Goal: Task Accomplishment & Management: Manage account settings

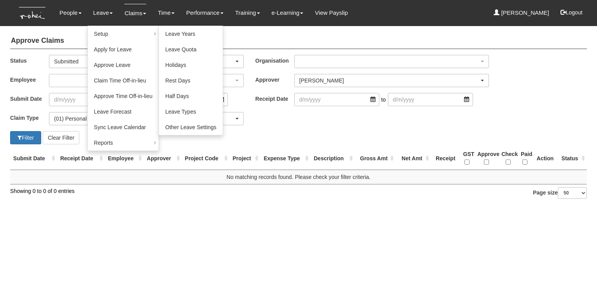
select select "924f1b2e-1f52-4a5a-a524-af1f71412b99"
select select "14"
select select "50"
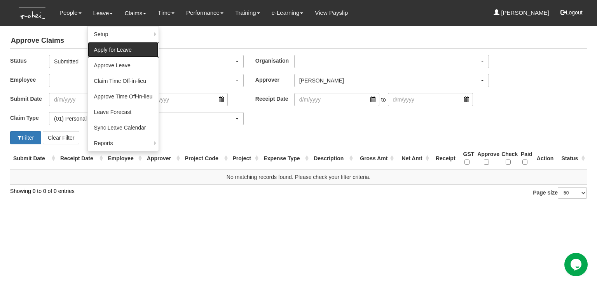
click at [107, 48] on link "Apply for Leave" at bounding box center [123, 50] width 71 height 16
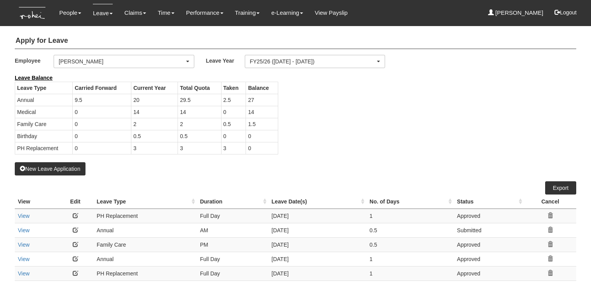
select select "50"
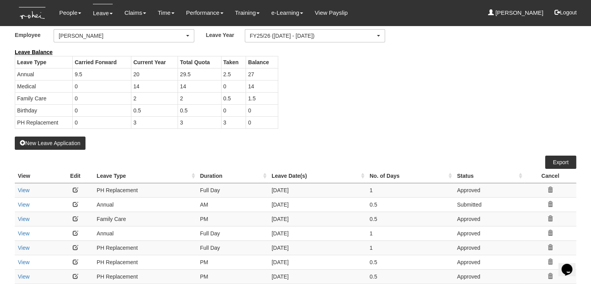
scroll to position [39, 0]
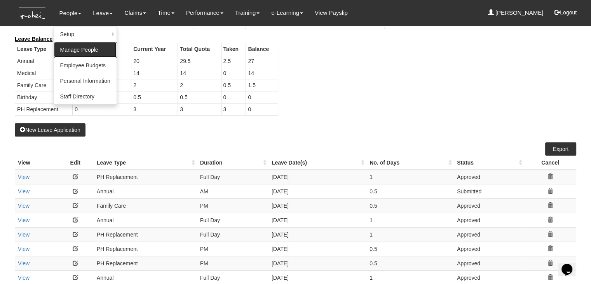
click at [64, 49] on link "Manage People" at bounding box center [85, 50] width 63 height 16
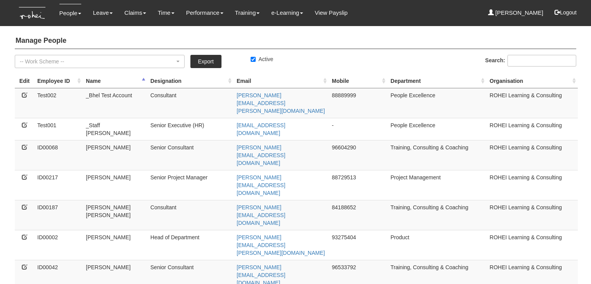
select select "50"
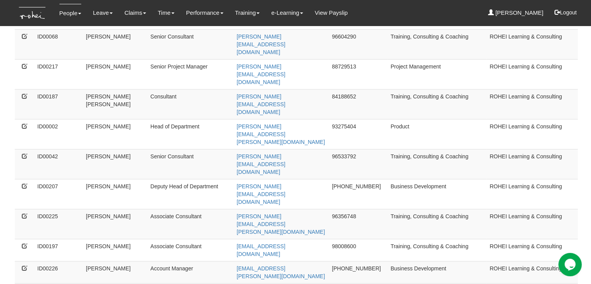
scroll to position [117, 0]
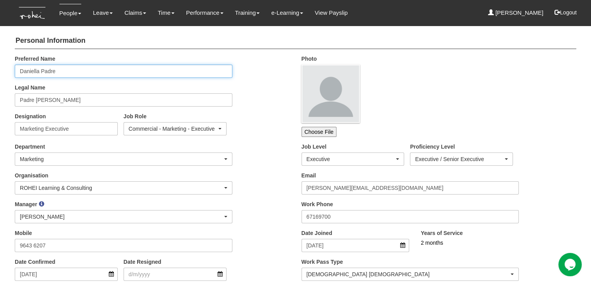
drag, startPoint x: 61, startPoint y: 72, endPoint x: 0, endPoint y: 76, distance: 60.8
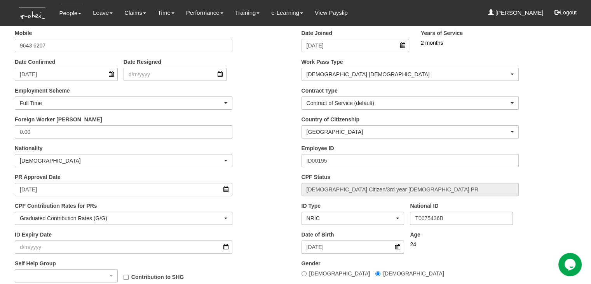
scroll to position [233, 0]
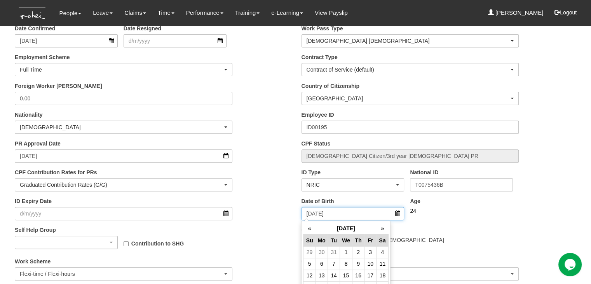
drag, startPoint x: 343, startPoint y: 217, endPoint x: 296, endPoint y: 218, distance: 47.1
click at [296, 218] on div "Date of Birth 30/11/2000" at bounding box center [353, 208] width 115 height 23
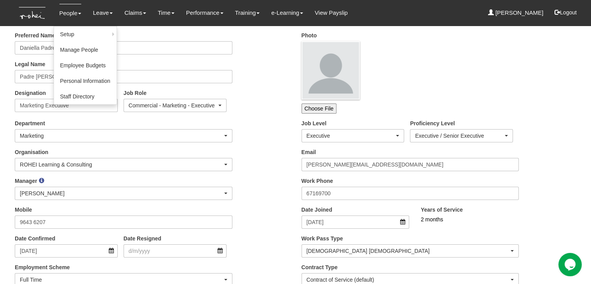
scroll to position [0, 0]
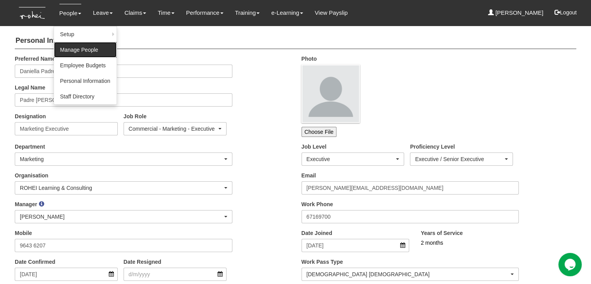
click at [72, 50] on link "Manage People" at bounding box center [85, 50] width 63 height 16
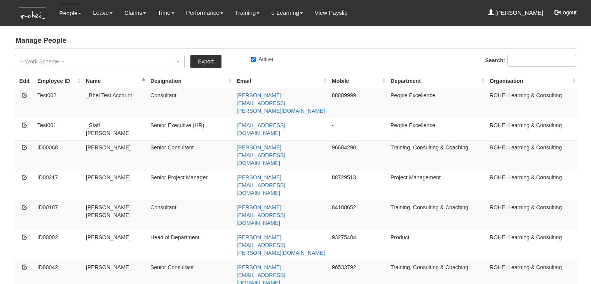
select select "50"
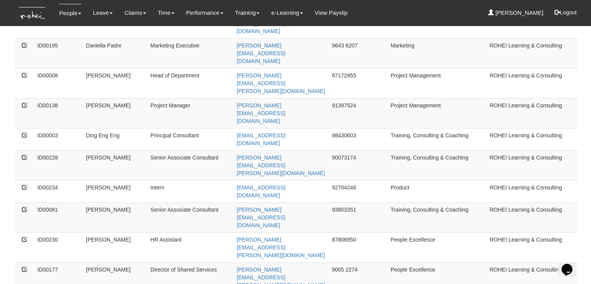
scroll to position [560, 0]
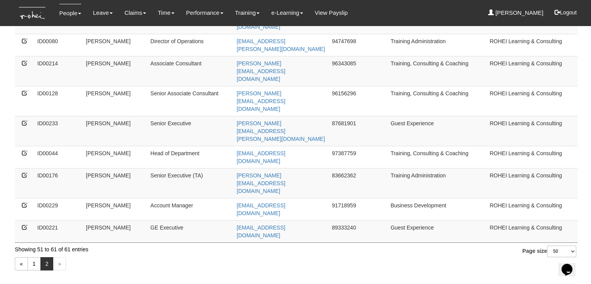
scroll to position [2, 0]
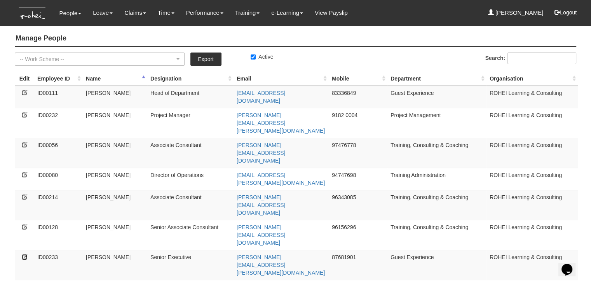
click at [23, 254] on icon at bounding box center [24, 256] width 5 height 5
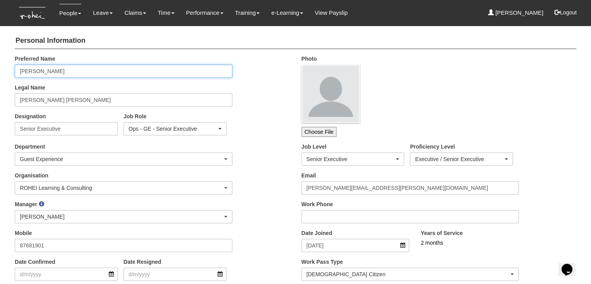
drag, startPoint x: 56, startPoint y: 72, endPoint x: 0, endPoint y: 77, distance: 56.2
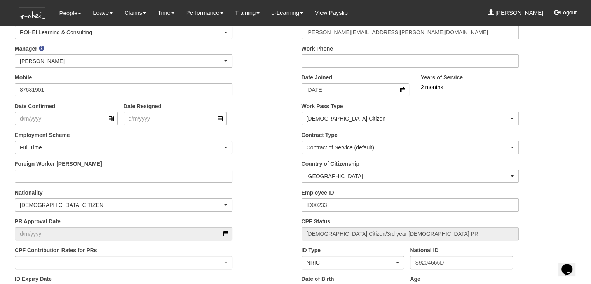
scroll to position [194, 0]
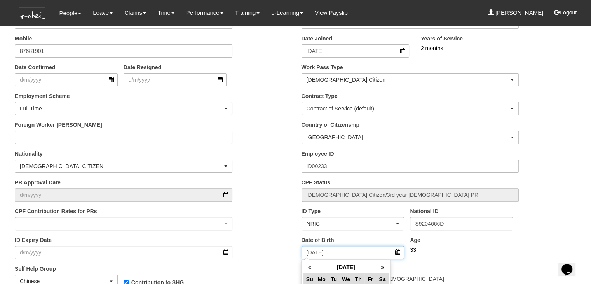
drag, startPoint x: 329, startPoint y: 253, endPoint x: 294, endPoint y: 254, distance: 35.0
click at [278, 223] on div "CPF Contribution Rates for PRs Graduated Contribution Rates (G/G) Full Employer…" at bounding box center [152, 221] width 287 height 29
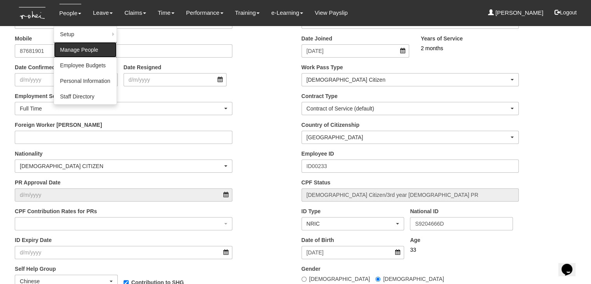
click at [71, 46] on link "Manage People" at bounding box center [85, 50] width 63 height 16
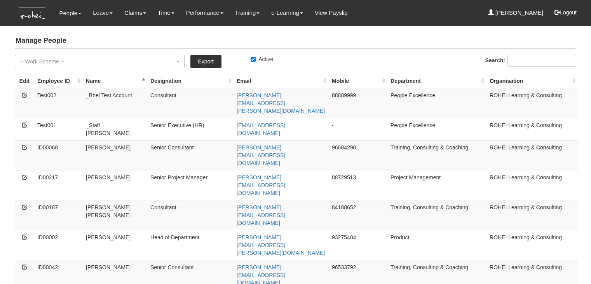
select select "50"
click at [23, 144] on icon at bounding box center [24, 146] width 5 height 5
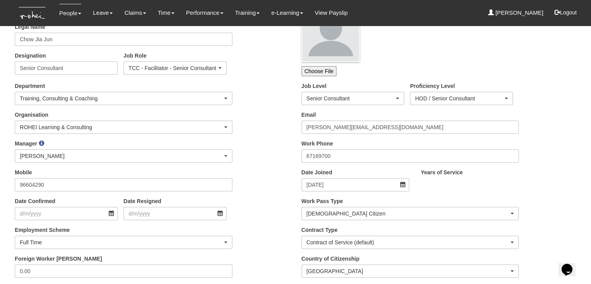
scroll to position [78, 0]
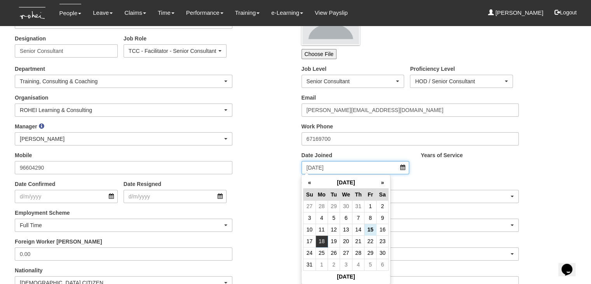
drag, startPoint x: 335, startPoint y: 167, endPoint x: 299, endPoint y: 168, distance: 36.6
click at [299, 168] on div "Date Joined 18/8/2025" at bounding box center [355, 162] width 119 height 23
click at [250, 192] on div "Date Confirmed Date Resigned" at bounding box center [152, 194] width 287 height 29
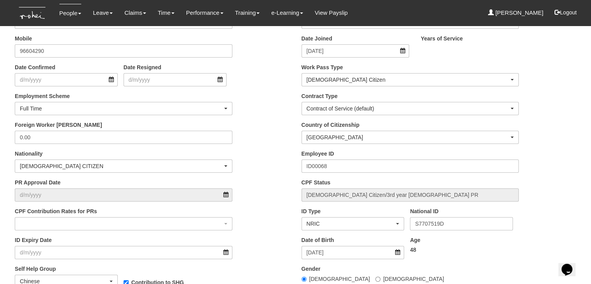
scroll to position [233, 0]
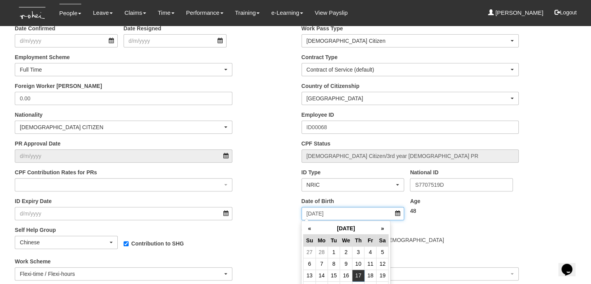
drag, startPoint x: 343, startPoint y: 215, endPoint x: 292, endPoint y: 217, distance: 50.2
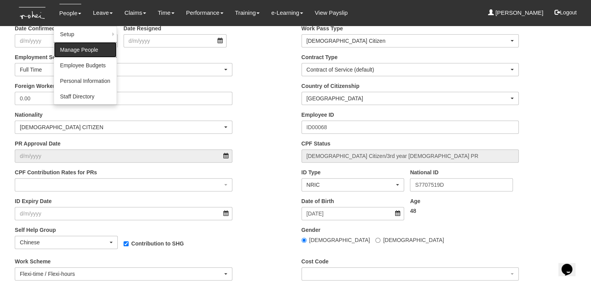
click at [67, 50] on link "Manage People" at bounding box center [85, 50] width 63 height 16
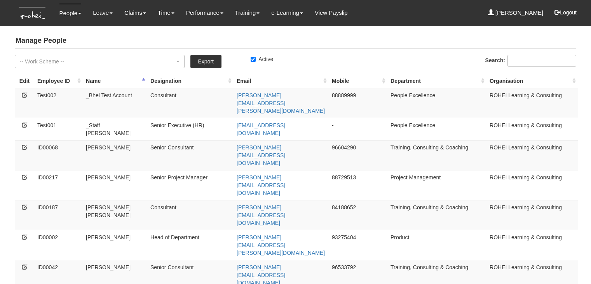
select select "50"
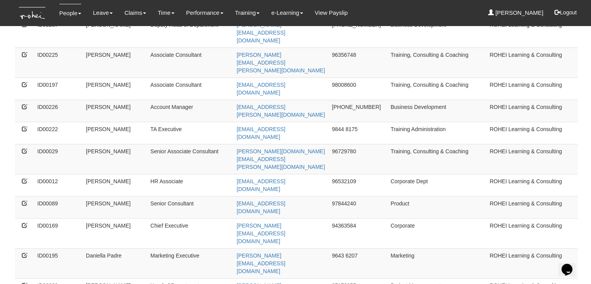
scroll to position [311, 0]
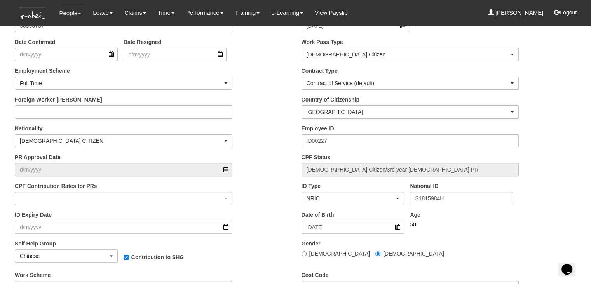
scroll to position [233, 0]
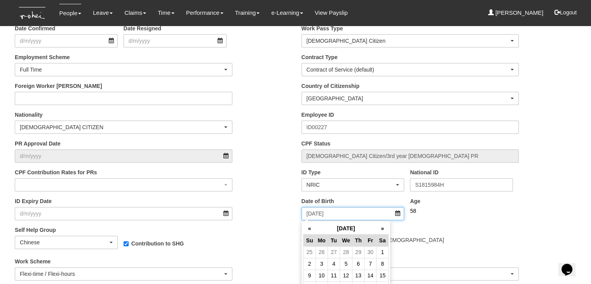
drag, startPoint x: 339, startPoint y: 215, endPoint x: 296, endPoint y: 215, distance: 43.6
click at [296, 215] on div "Date of Birth 24/7/1967" at bounding box center [353, 208] width 115 height 23
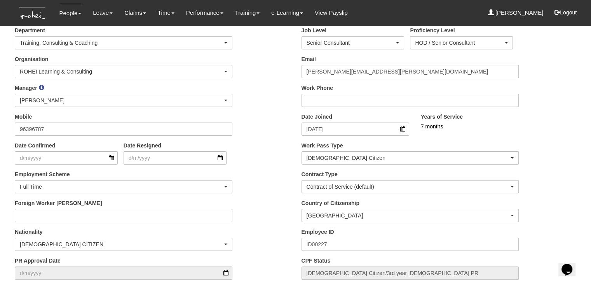
scroll to position [0, 0]
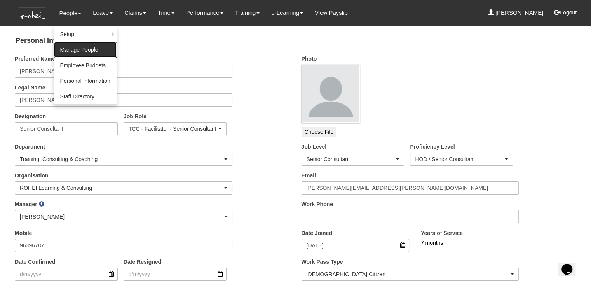
click at [65, 52] on link "Manage People" at bounding box center [85, 50] width 63 height 16
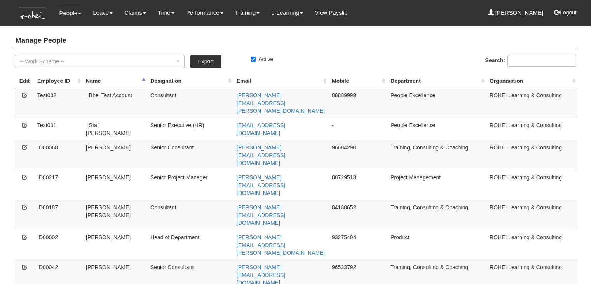
select select "50"
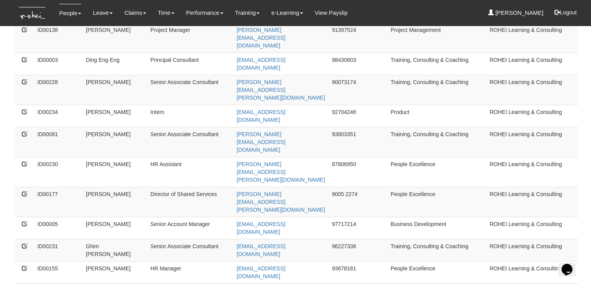
scroll to position [560, 0]
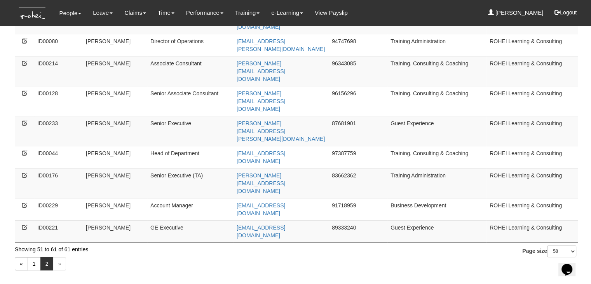
scroll to position [2, 0]
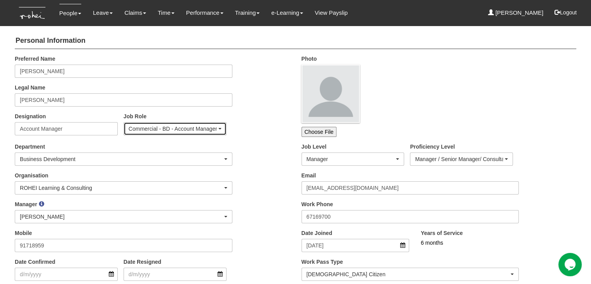
click at [221, 129] on span "button" at bounding box center [220, 129] width 3 height 2
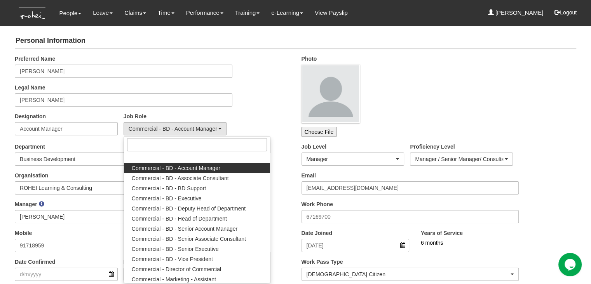
click at [269, 106] on div "Preferred Name Yan Xuan Goh Legal Name Goh Yan Xuan Designation Account Manager…" at bounding box center [152, 98] width 287 height 86
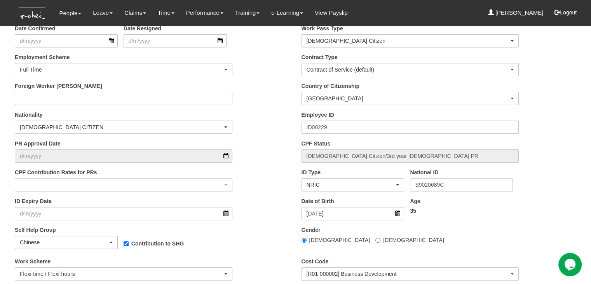
scroll to position [272, 0]
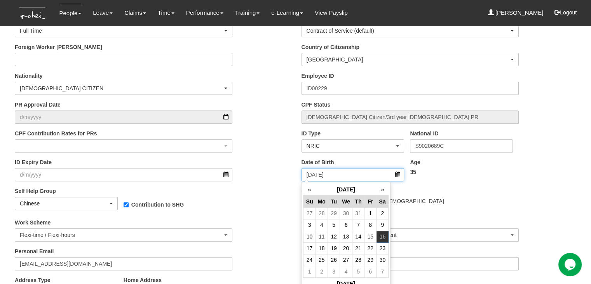
drag, startPoint x: 338, startPoint y: 172, endPoint x: 278, endPoint y: 175, distance: 60.0
click at [268, 226] on div "Work Scheme Compressed work schedule Flexi-time / Flexi-hours Annualised Hours …" at bounding box center [152, 233] width 287 height 29
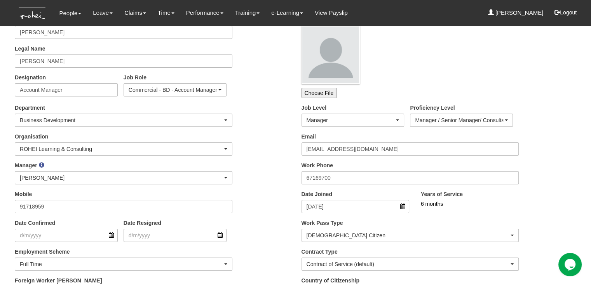
scroll to position [0, 0]
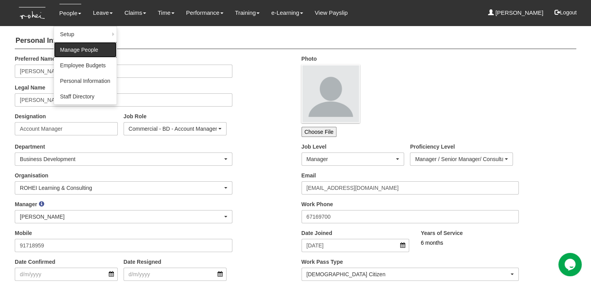
click at [67, 49] on link "Manage People" at bounding box center [85, 50] width 63 height 16
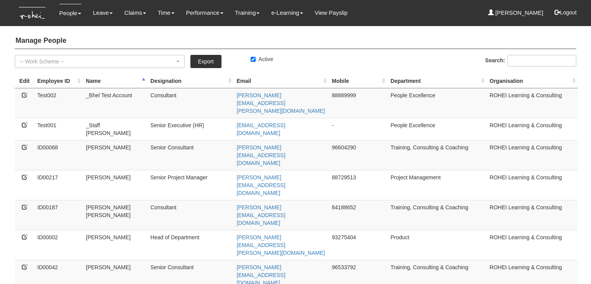
select select "50"
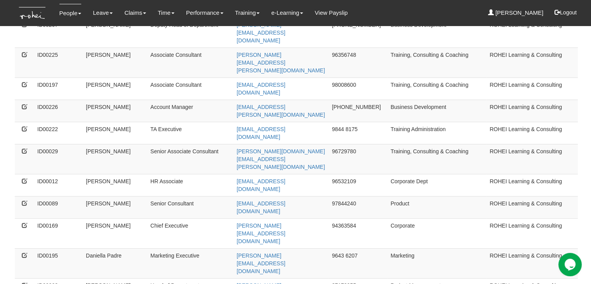
scroll to position [560, 0]
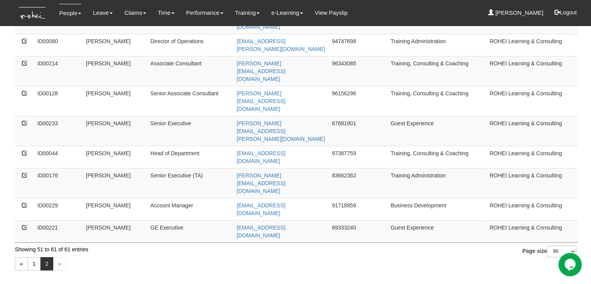
scroll to position [2, 0]
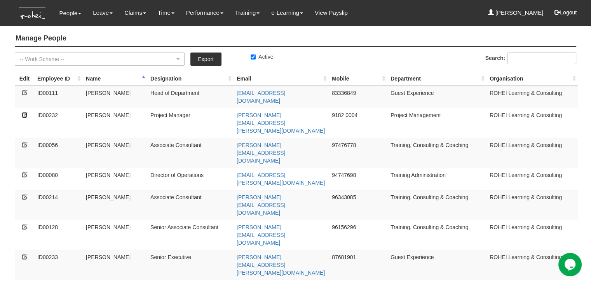
click at [25, 112] on icon at bounding box center [24, 114] width 5 height 5
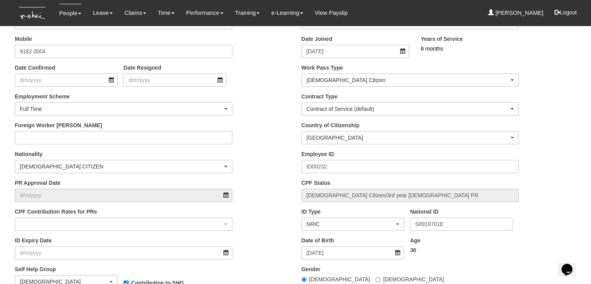
scroll to position [194, 0]
drag, startPoint x: 340, startPoint y: 253, endPoint x: 273, endPoint y: 254, distance: 67.7
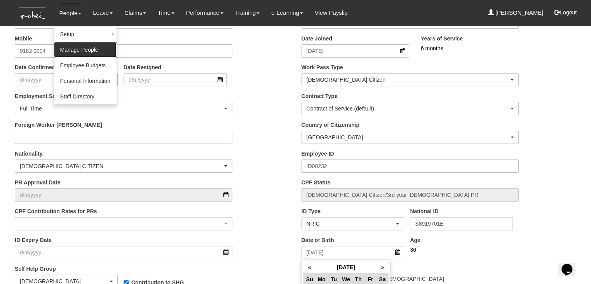
click at [68, 49] on link "Manage People" at bounding box center [85, 50] width 63 height 16
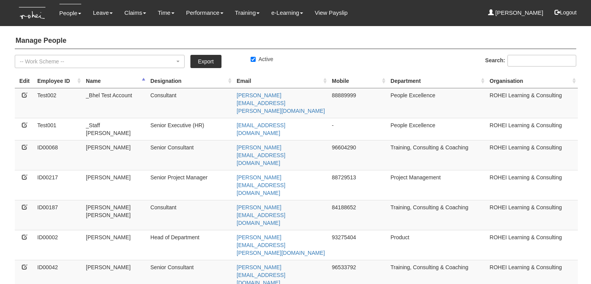
select select "50"
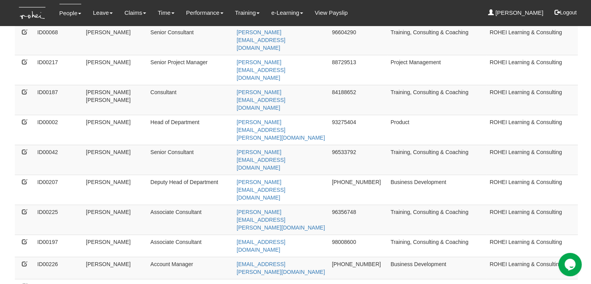
scroll to position [117, 0]
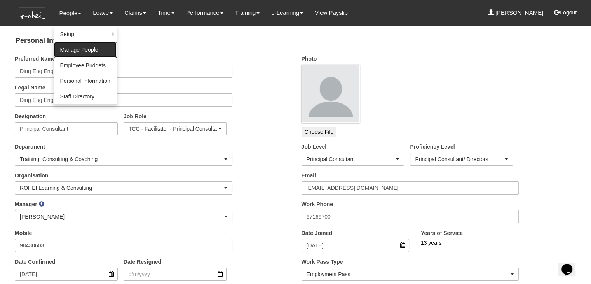
click at [68, 51] on link "Manage People" at bounding box center [85, 50] width 63 height 16
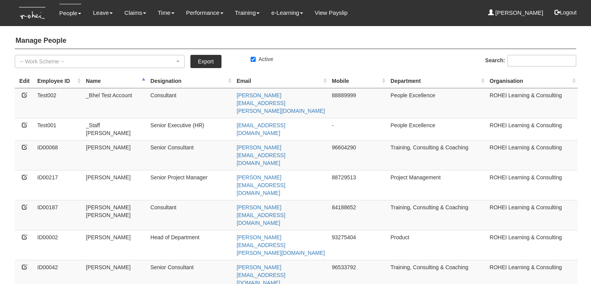
select select "50"
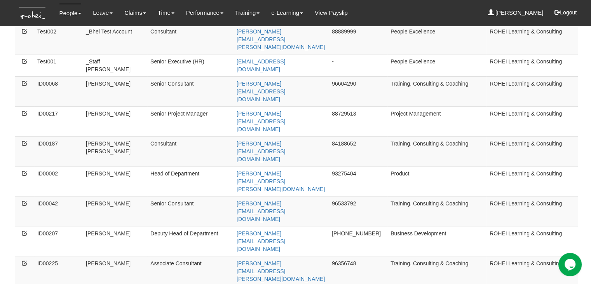
scroll to position [78, 0]
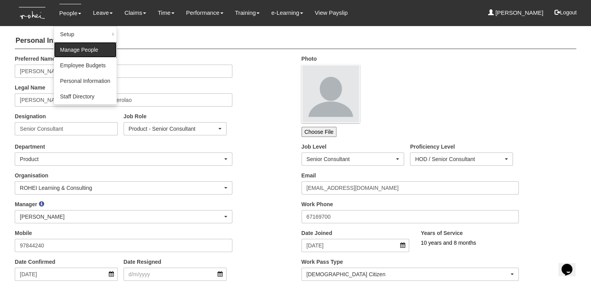
click at [67, 52] on link "Manage People" at bounding box center [85, 50] width 63 height 16
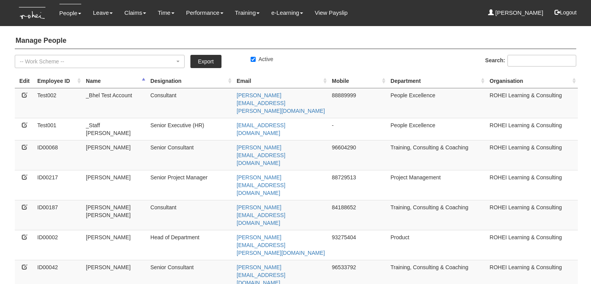
select select "50"
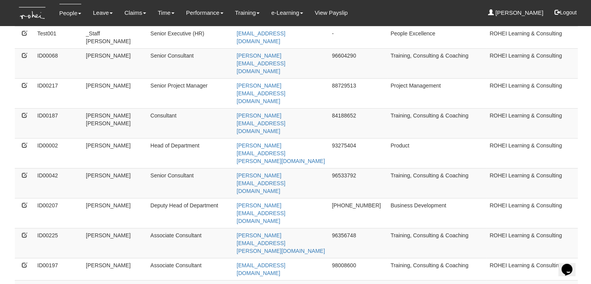
scroll to position [117, 0]
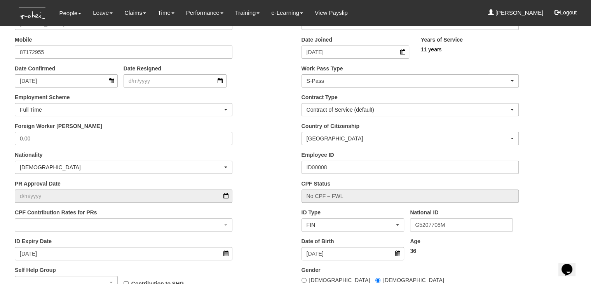
scroll to position [194, 0]
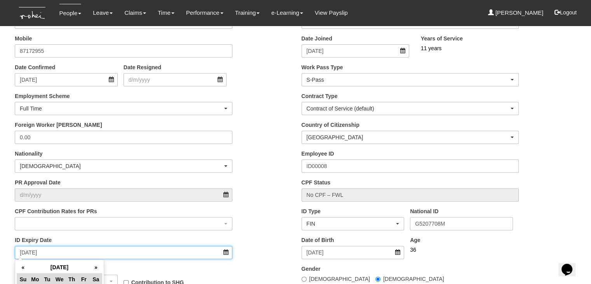
drag, startPoint x: 47, startPoint y: 253, endPoint x: 0, endPoint y: 252, distance: 46.3
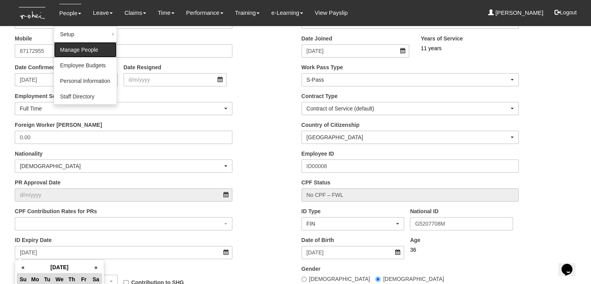
click at [70, 47] on link "Manage People" at bounding box center [85, 50] width 63 height 16
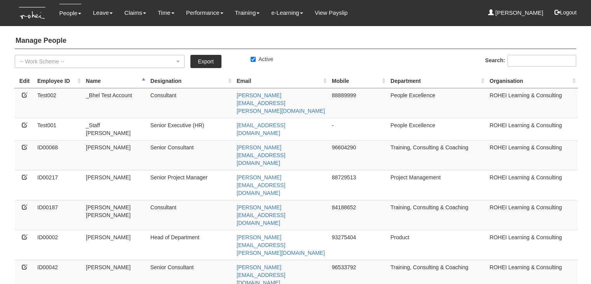
select select "50"
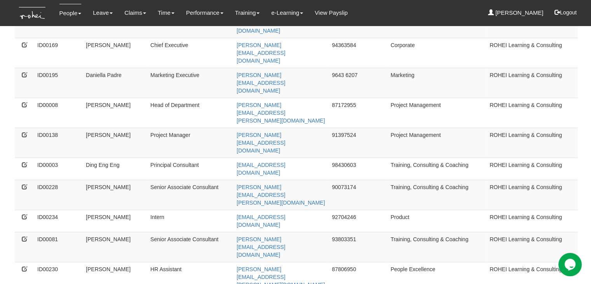
scroll to position [467, 0]
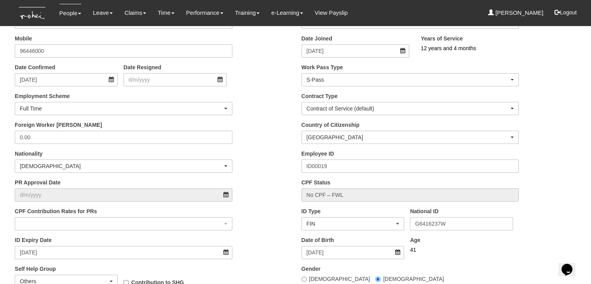
scroll to position [233, 0]
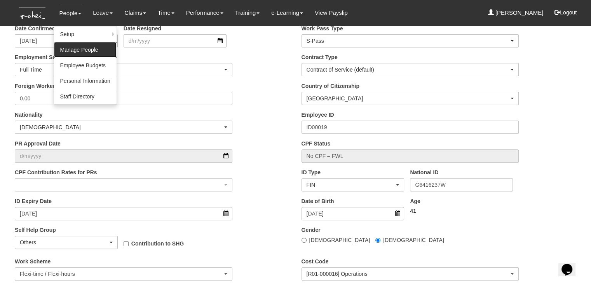
click at [76, 49] on link "Manage People" at bounding box center [85, 50] width 63 height 16
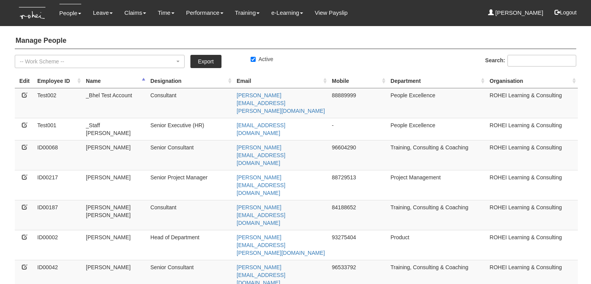
select select "50"
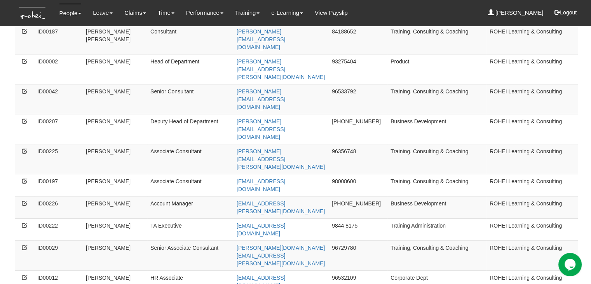
scroll to position [194, 0]
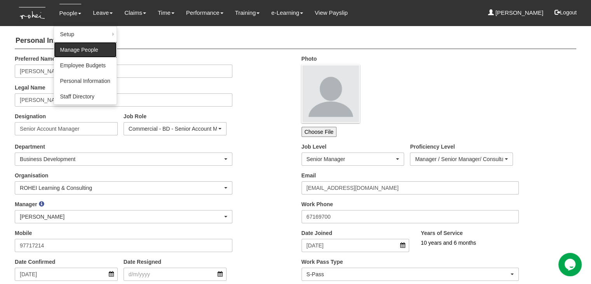
click at [73, 50] on link "Manage People" at bounding box center [85, 50] width 63 height 16
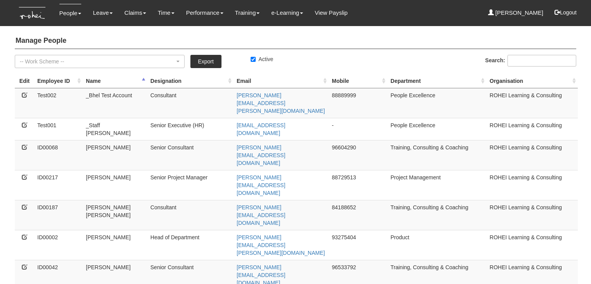
select select "50"
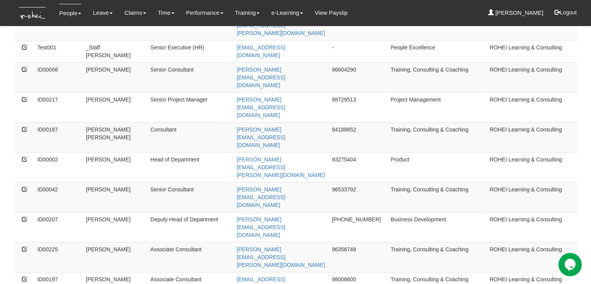
scroll to position [117, 0]
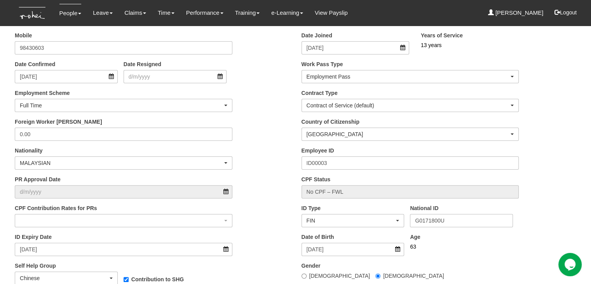
scroll to position [233, 0]
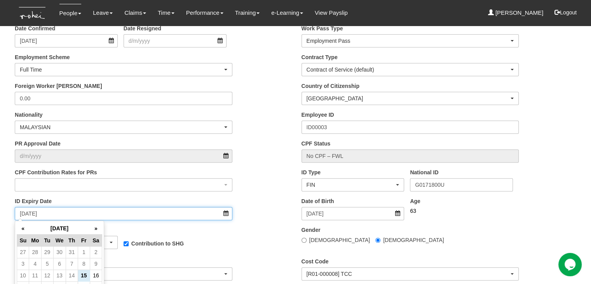
click at [40, 213] on input "6/7/2023" at bounding box center [124, 213] width 218 height 13
click at [41, 213] on input "6/7/2023" at bounding box center [124, 213] width 218 height 13
type input "6/7/2026"
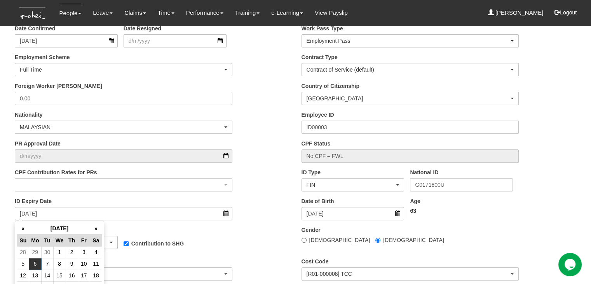
click at [221, 229] on div "Contribution to SHG" at bounding box center [175, 238] width 115 height 25
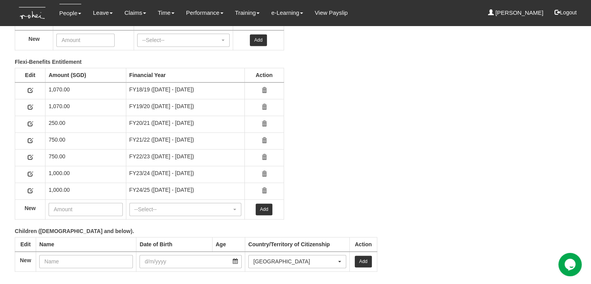
scroll to position [1254, 0]
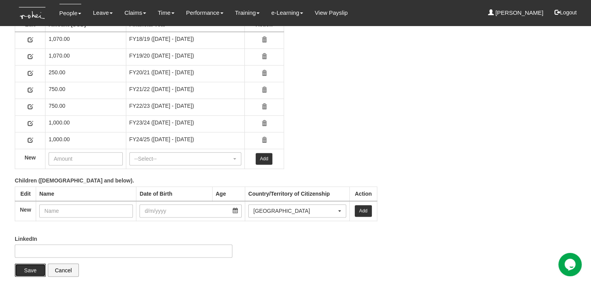
click at [28, 264] on input "Save" at bounding box center [30, 269] width 31 height 13
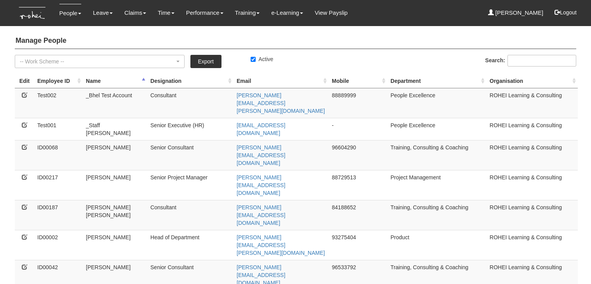
select select "50"
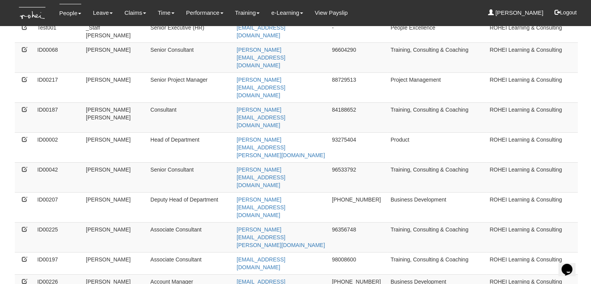
scroll to position [117, 0]
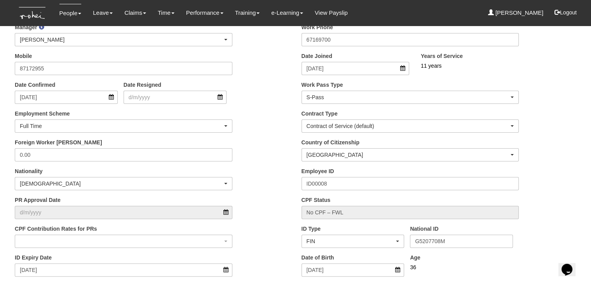
scroll to position [194, 0]
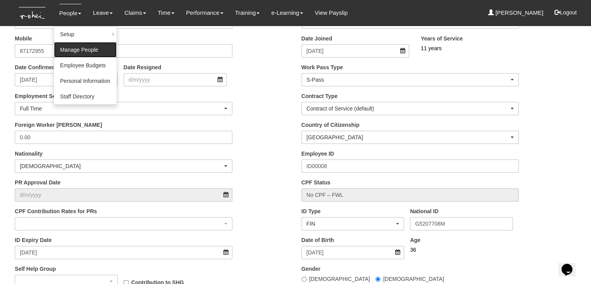
click at [68, 52] on link "Manage People" at bounding box center [85, 50] width 63 height 16
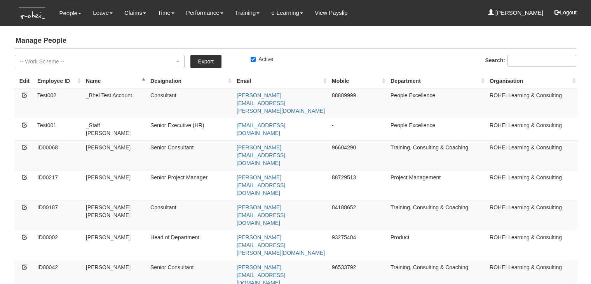
select select "50"
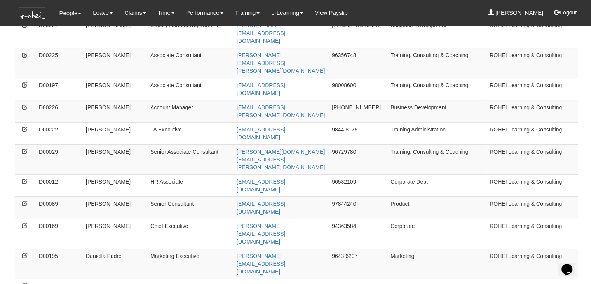
scroll to position [311, 0]
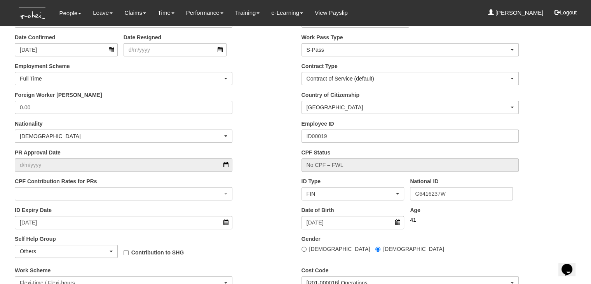
scroll to position [233, 0]
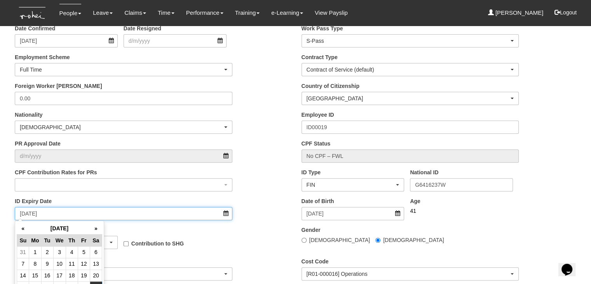
click at [44, 213] on input "27/9/2025" at bounding box center [124, 213] width 218 height 13
type input "27/9/2028"
click at [198, 230] on div "Contribution to SHG" at bounding box center [175, 238] width 103 height 17
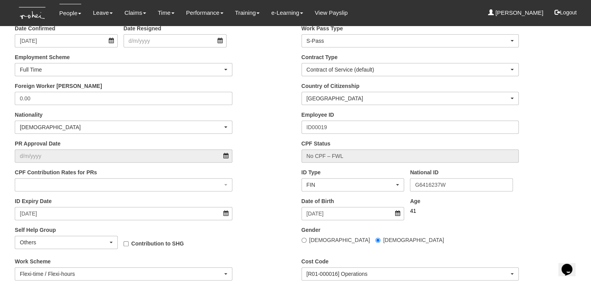
click at [247, 238] on div "Self Help Group Chinese Eurasian Muslim Indian Others Others Contribution to SHG" at bounding box center [152, 241] width 287 height 31
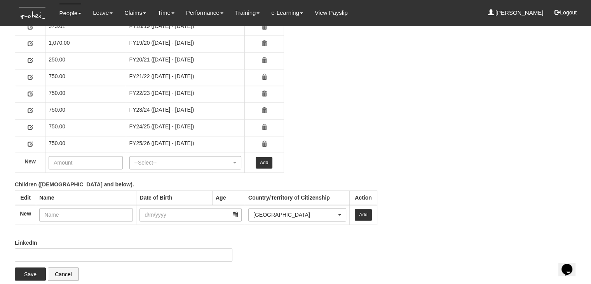
scroll to position [1248, 0]
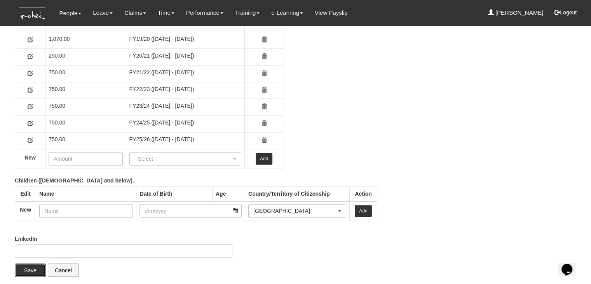
click at [26, 266] on input "Save" at bounding box center [30, 269] width 31 height 13
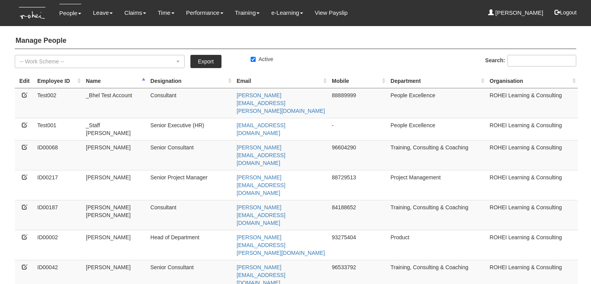
select select "50"
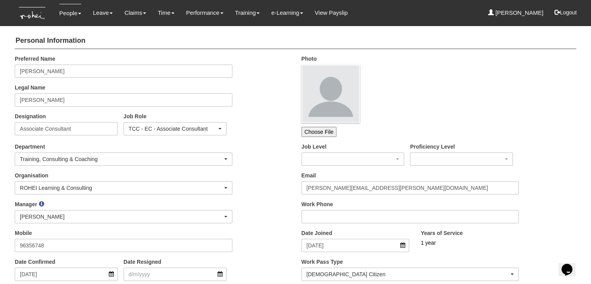
scroll to position [39, 0]
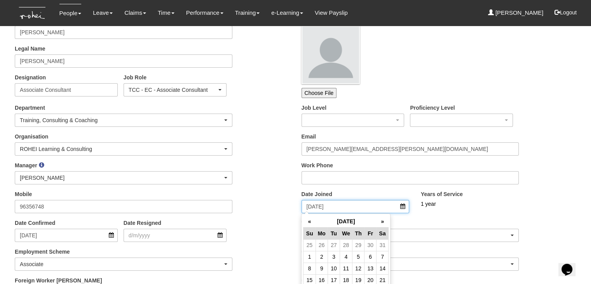
drag, startPoint x: 340, startPoint y: 205, endPoint x: 296, endPoint y: 206, distance: 43.9
click at [296, 206] on div "Date Joined [DATE]" at bounding box center [355, 201] width 119 height 23
click at [272, 224] on div "Date Confirmed 23/9/2024 Date Resigned" at bounding box center [152, 233] width 287 height 29
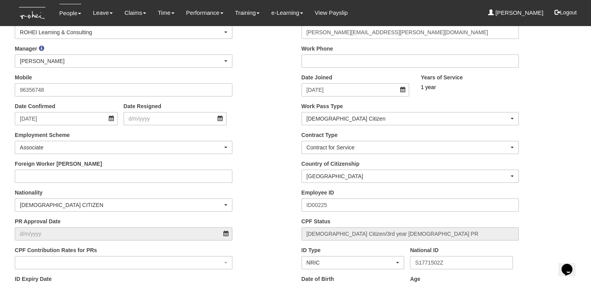
scroll to position [194, 0]
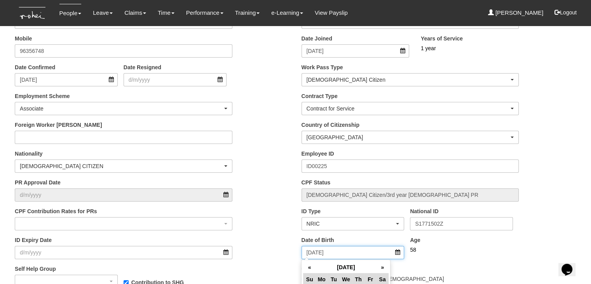
drag, startPoint x: 336, startPoint y: 254, endPoint x: 294, endPoint y: 253, distance: 42.4
click at [272, 253] on div "ID Expiry Date" at bounding box center [152, 250] width 287 height 29
click at [289, 238] on div "ID Expiry Date" at bounding box center [152, 250] width 287 height 29
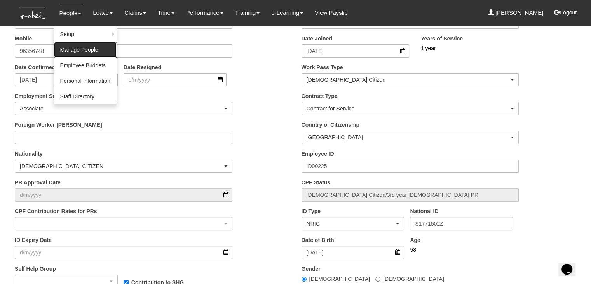
click at [77, 46] on link "Manage People" at bounding box center [85, 50] width 63 height 16
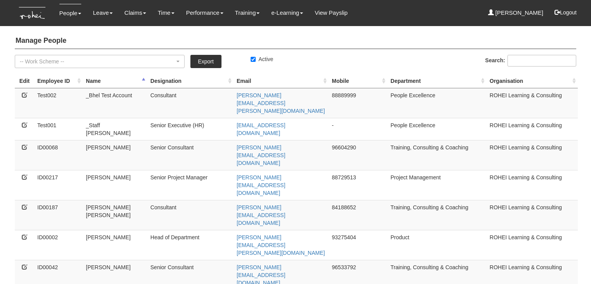
select select "50"
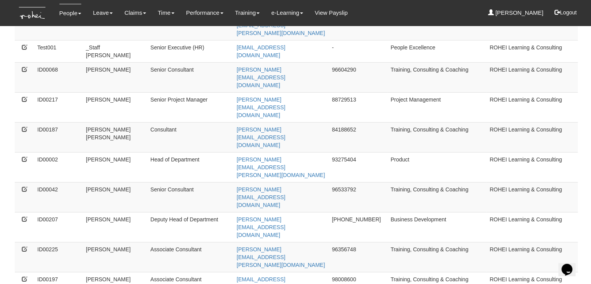
scroll to position [117, 0]
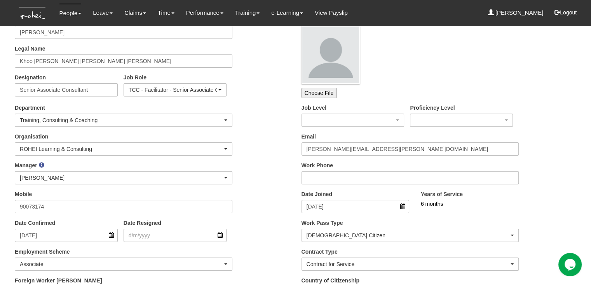
scroll to position [78, 0]
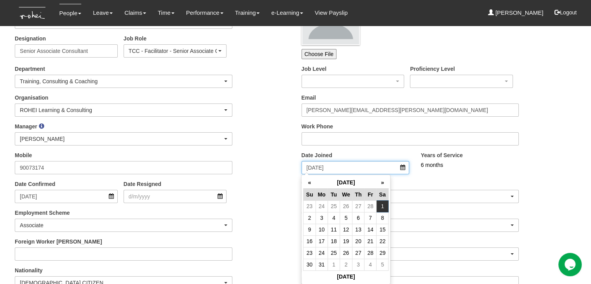
drag, startPoint x: 332, startPoint y: 167, endPoint x: 292, endPoint y: 166, distance: 40.5
click at [283, 215] on div "Employment Scheme Full Time Part Time Associate Temporary Internship Associate" at bounding box center [152, 223] width 287 height 29
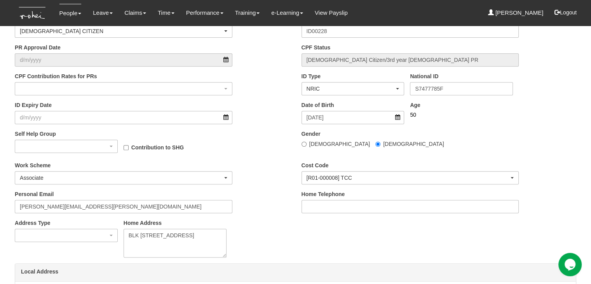
scroll to position [311, 0]
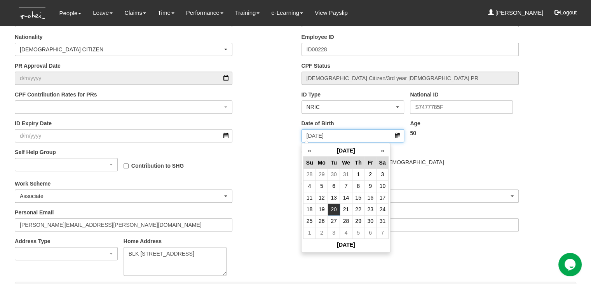
drag, startPoint x: 338, startPoint y: 134, endPoint x: 290, endPoint y: 137, distance: 47.9
click at [281, 222] on div "Personal Email desouza.doris@gmail.com" at bounding box center [152, 222] width 287 height 29
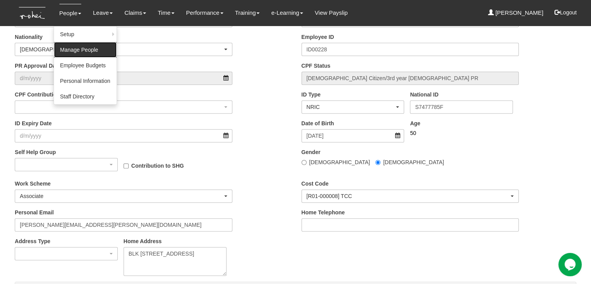
click at [71, 50] on link "Manage People" at bounding box center [85, 50] width 63 height 16
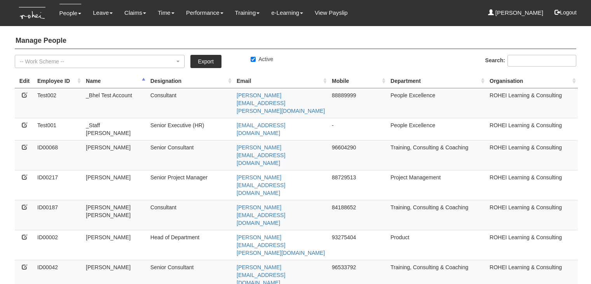
select select "50"
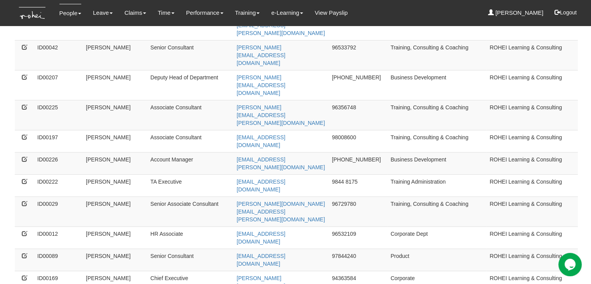
scroll to position [233, 0]
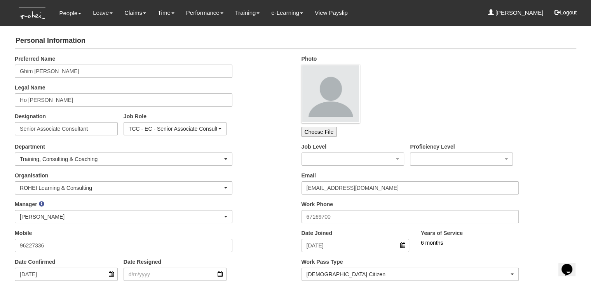
scroll to position [39, 0]
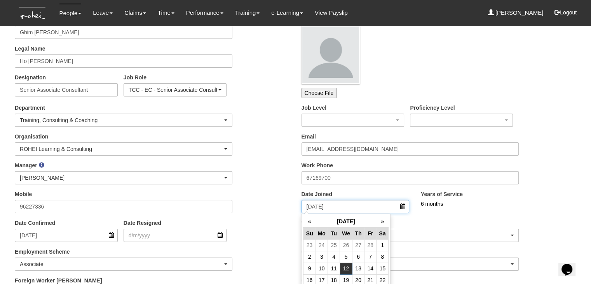
drag, startPoint x: 340, startPoint y: 206, endPoint x: 297, endPoint y: 206, distance: 43.2
click at [297, 206] on div "Date Joined 12/3/2025" at bounding box center [355, 201] width 119 height 23
click at [265, 249] on div "Employment Scheme Full Time Part Time Associate Temporary Internship Associate" at bounding box center [152, 262] width 287 height 29
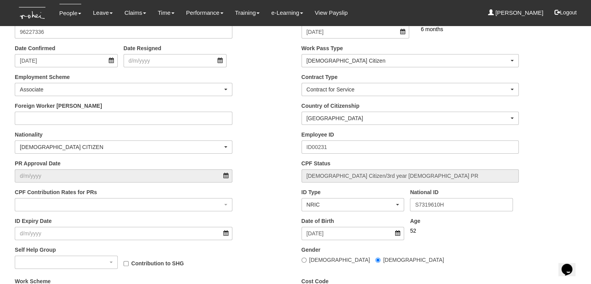
scroll to position [233, 0]
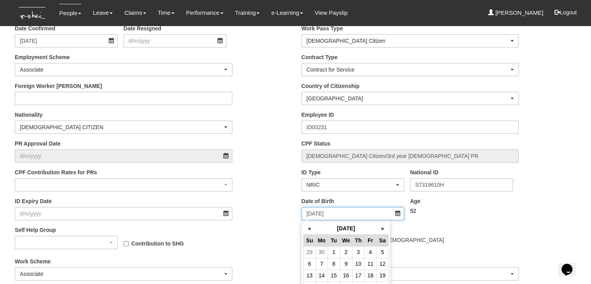
drag, startPoint x: 342, startPoint y: 212, endPoint x: 283, endPoint y: 210, distance: 58.8
click at [273, 238] on div "Self Help Group Chinese Eurasian Muslim Indian Others Contribution to SHG" at bounding box center [152, 241] width 287 height 31
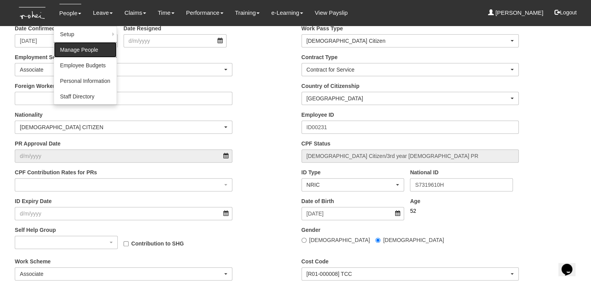
click at [66, 48] on link "Manage People" at bounding box center [85, 50] width 63 height 16
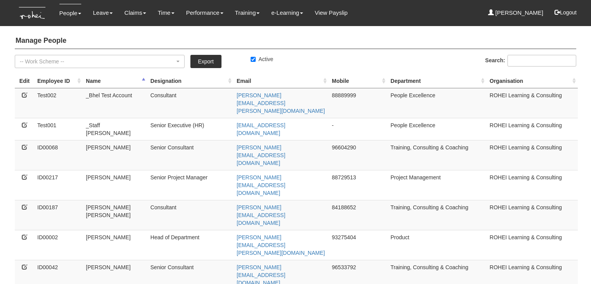
select select "50"
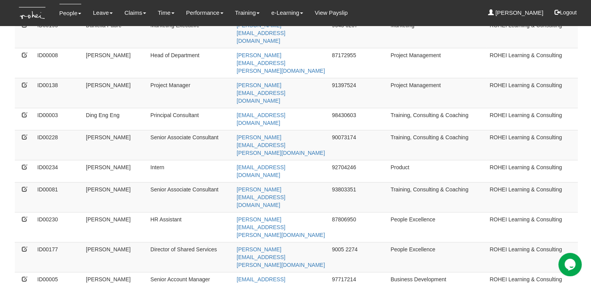
scroll to position [560, 0]
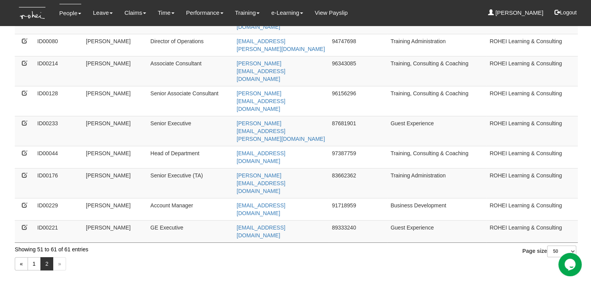
scroll to position [2, 0]
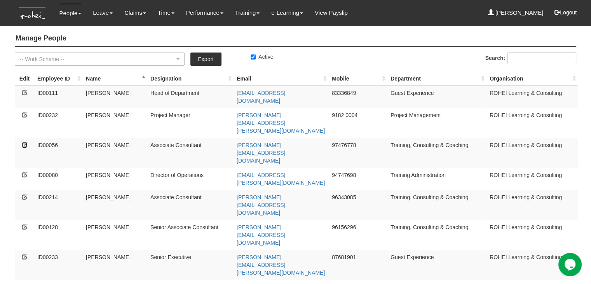
click at [24, 142] on icon at bounding box center [24, 144] width 5 height 5
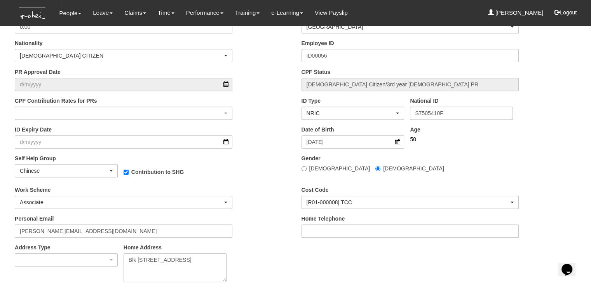
scroll to position [272, 0]
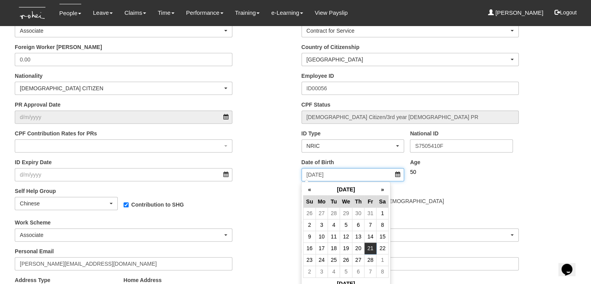
drag, startPoint x: 339, startPoint y: 175, endPoint x: 284, endPoint y: 172, distance: 54.9
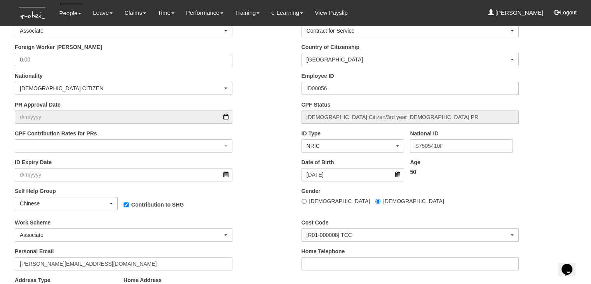
click at [266, 228] on div "Work Scheme Compressed work schedule Flexi-time / Flexi-hours Annualised Hours …" at bounding box center [152, 233] width 287 height 29
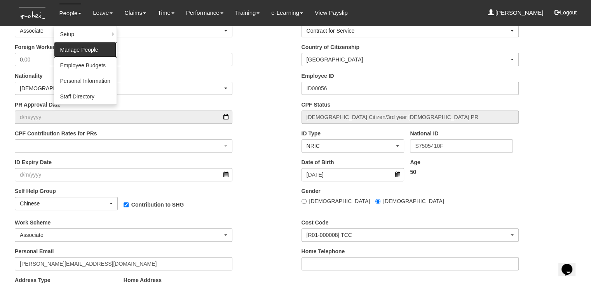
click at [73, 53] on link "Manage People" at bounding box center [85, 50] width 63 height 16
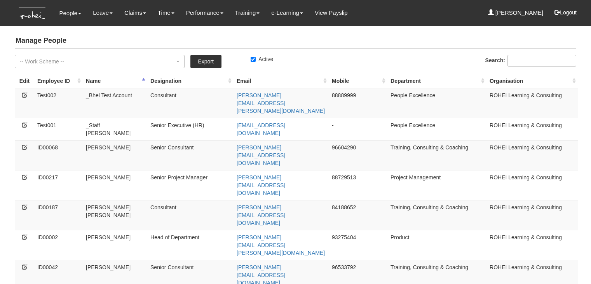
select select "50"
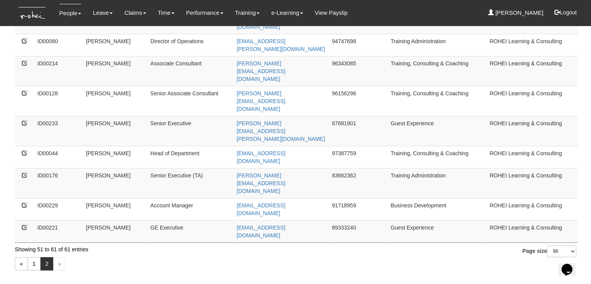
scroll to position [2, 0]
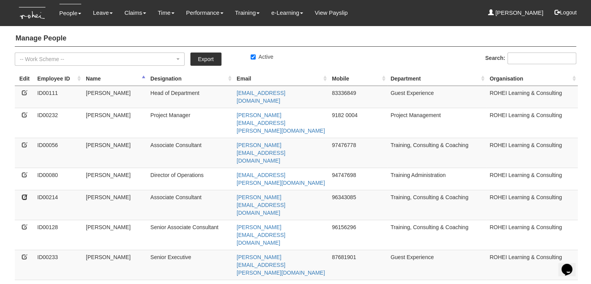
click at [24, 194] on icon at bounding box center [24, 196] width 5 height 5
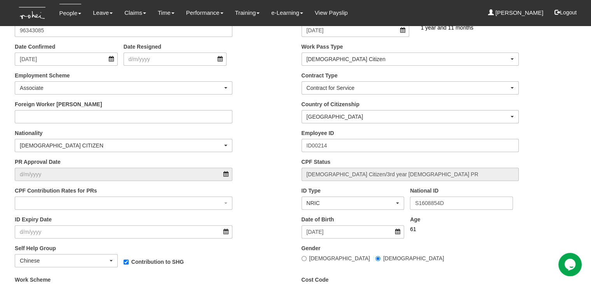
scroll to position [233, 0]
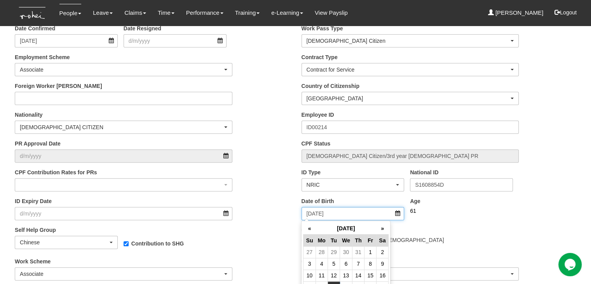
drag, startPoint x: 343, startPoint y: 213, endPoint x: 291, endPoint y: 212, distance: 51.7
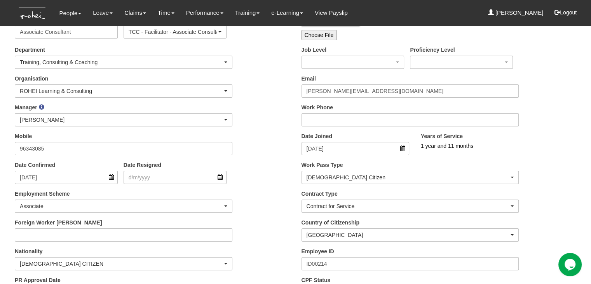
scroll to position [0, 0]
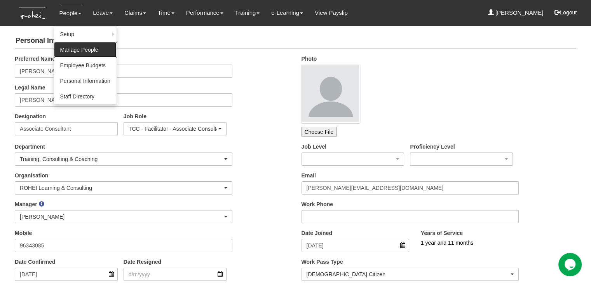
click at [65, 47] on link "Manage People" at bounding box center [85, 50] width 63 height 16
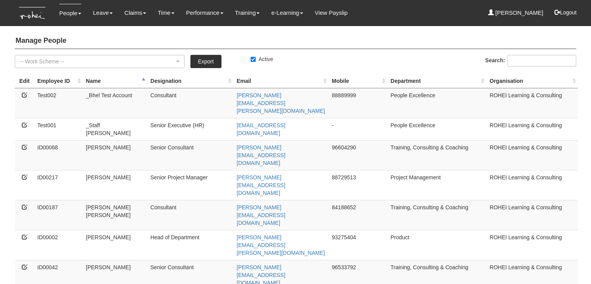
select select "50"
